Goal: Task Accomplishment & Management: Use online tool/utility

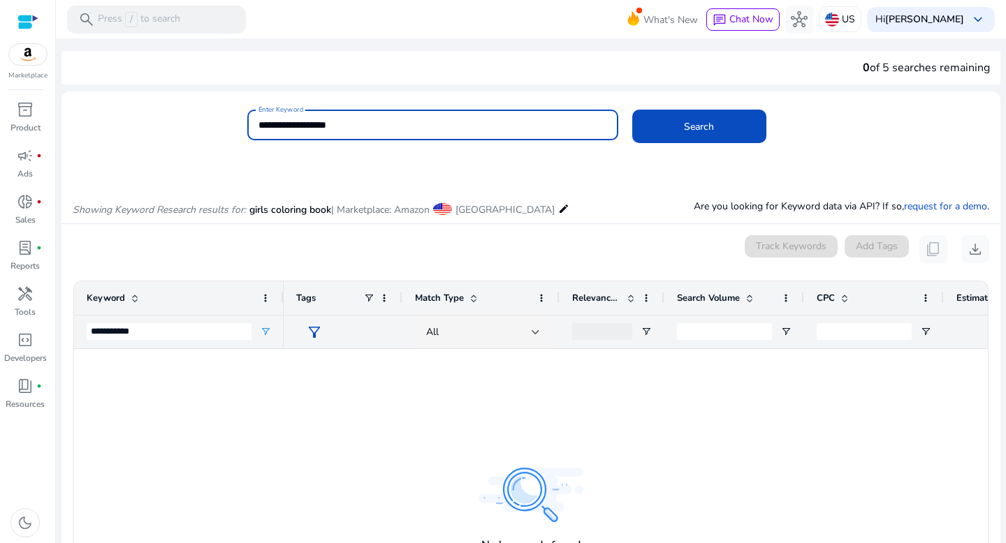
click at [454, 120] on input "**********" at bounding box center [432, 124] width 348 height 15
click at [34, 111] on div "inventory_2" at bounding box center [25, 109] width 39 height 22
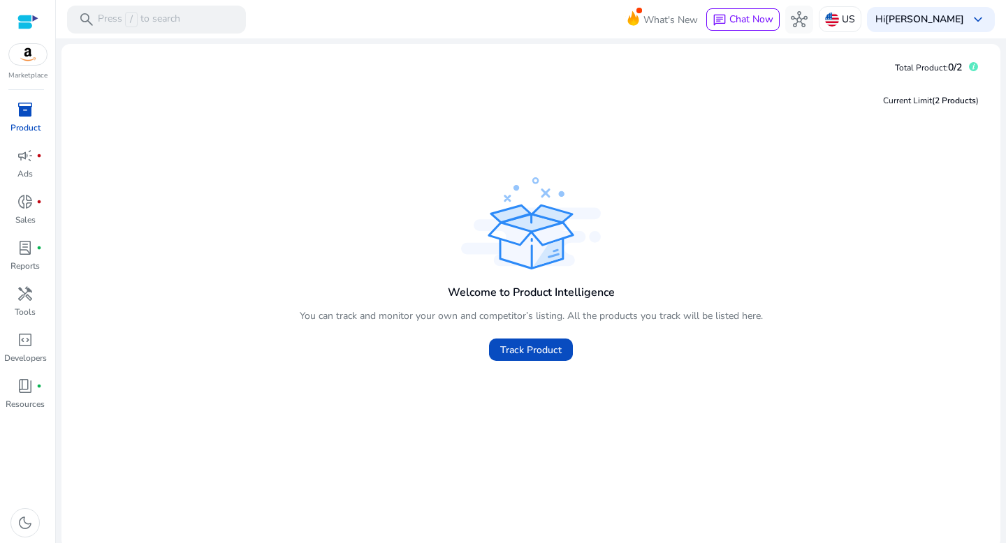
click at [22, 113] on span "inventory_2" at bounding box center [25, 109] width 17 height 17
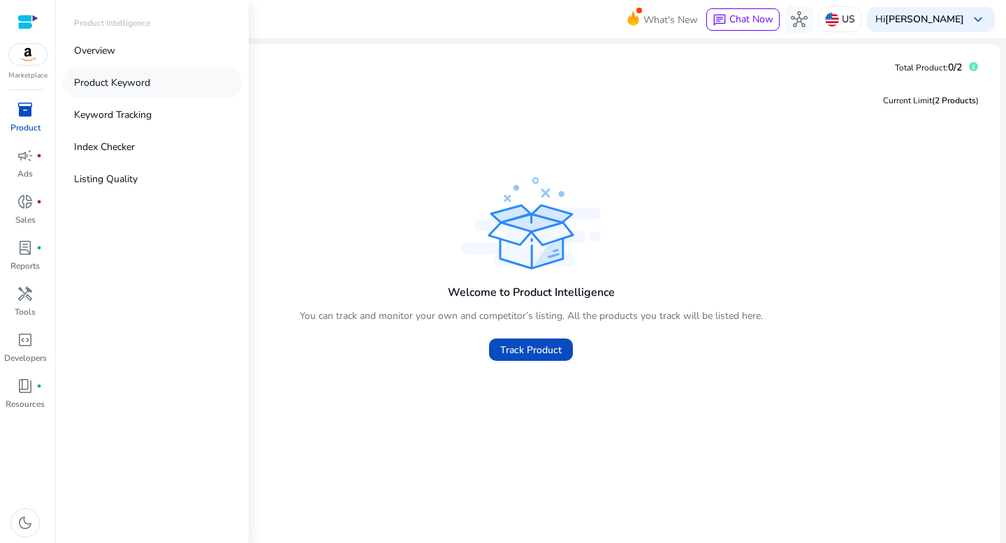
click at [101, 88] on p "Product Keyword" at bounding box center [112, 82] width 76 height 15
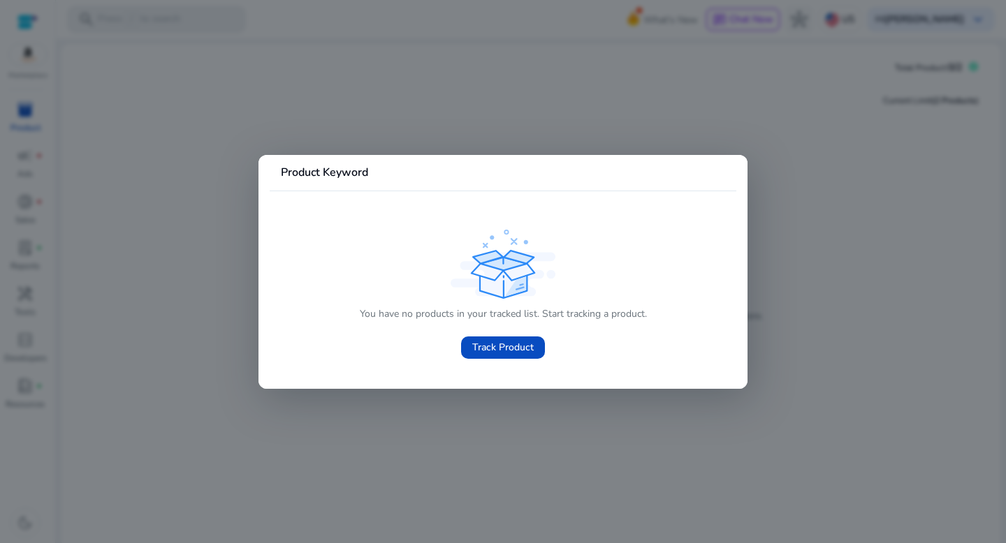
click at [456, 347] on div "You have no products in your tracked list. Start tracking a product. Track Prod…" at bounding box center [503, 332] width 287 height 61
click at [506, 339] on span at bounding box center [503, 348] width 84 height 34
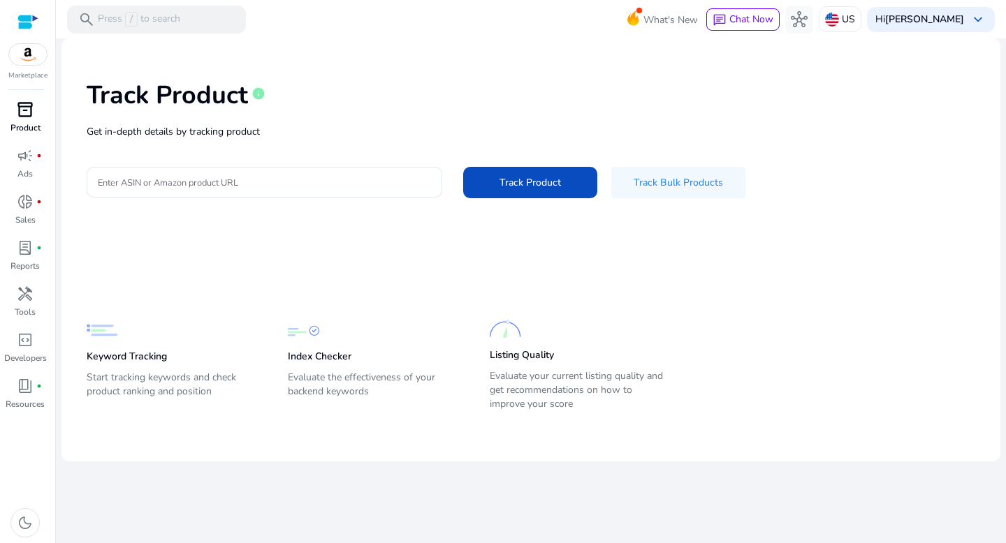
click at [43, 119] on link "inventory_2 Product" at bounding box center [25, 121] width 50 height 46
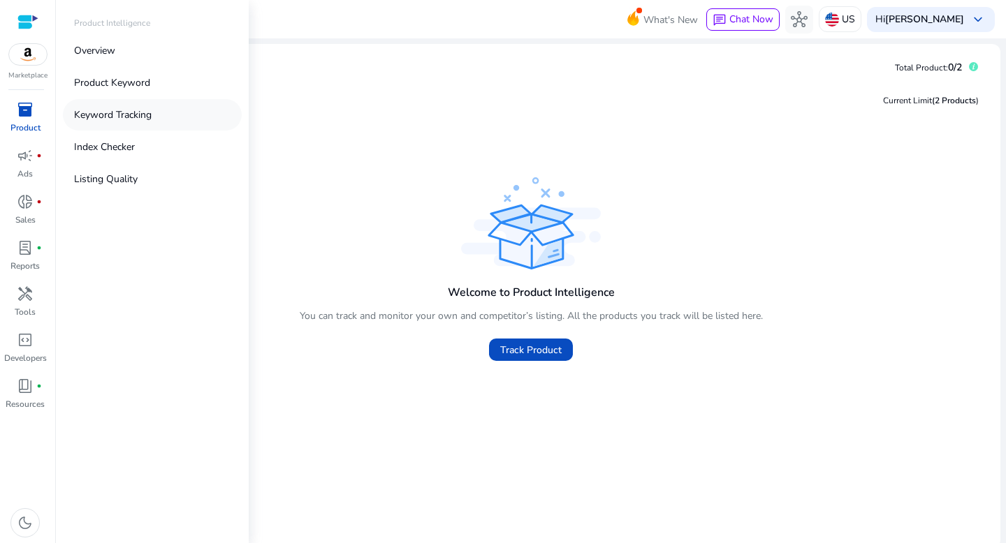
click at [92, 118] on p "Keyword Tracking" at bounding box center [113, 115] width 78 height 15
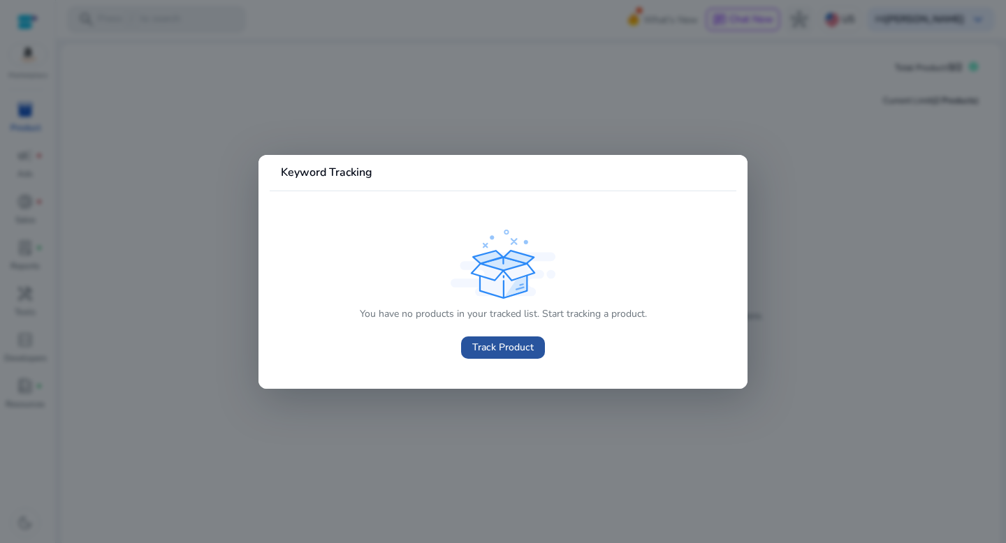
click at [501, 356] on span at bounding box center [503, 348] width 84 height 34
